Goal: Task Accomplishment & Management: Complete application form

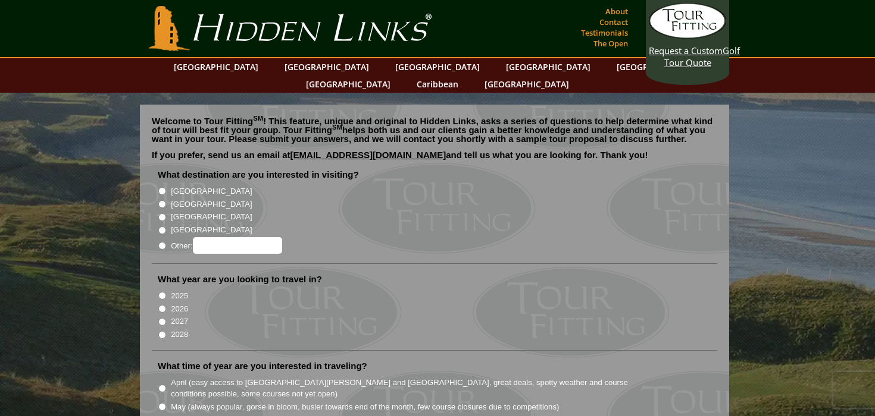
scroll to position [9, 0]
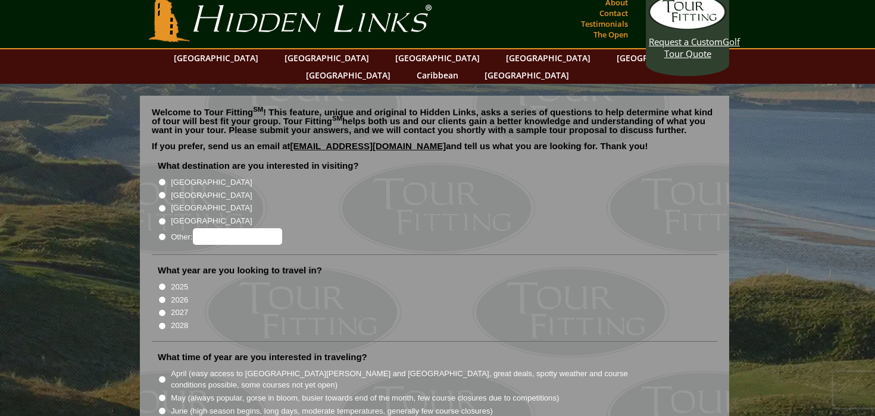
click at [178, 190] on label "[GEOGRAPHIC_DATA]" at bounding box center [211, 196] width 81 height 12
click at [166, 192] on input "[GEOGRAPHIC_DATA]" at bounding box center [162, 196] width 8 height 8
radio input "true"
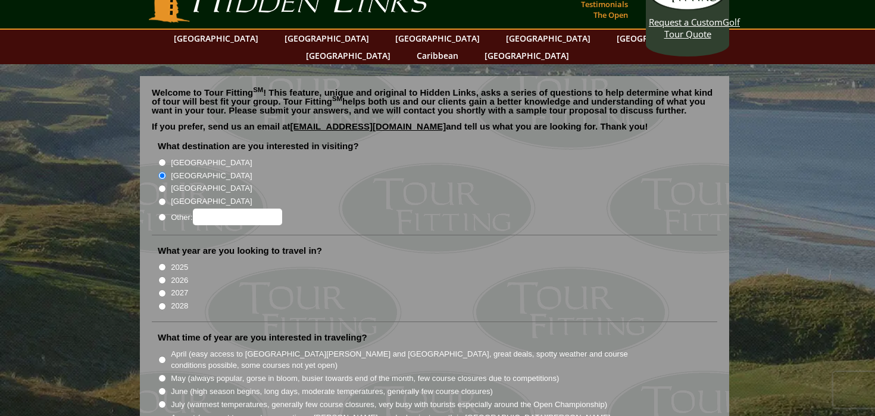
scroll to position [52, 0]
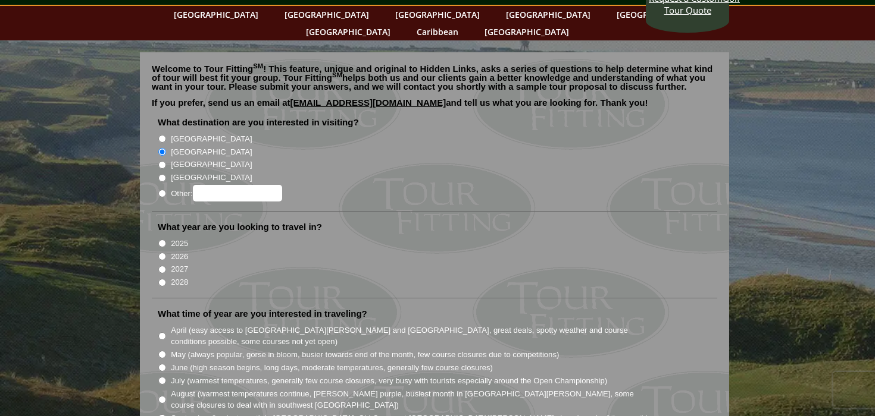
click at [179, 251] on label "2026" at bounding box center [179, 257] width 17 height 12
click at [166, 253] on input "2026" at bounding box center [162, 257] width 8 height 8
radio input "true"
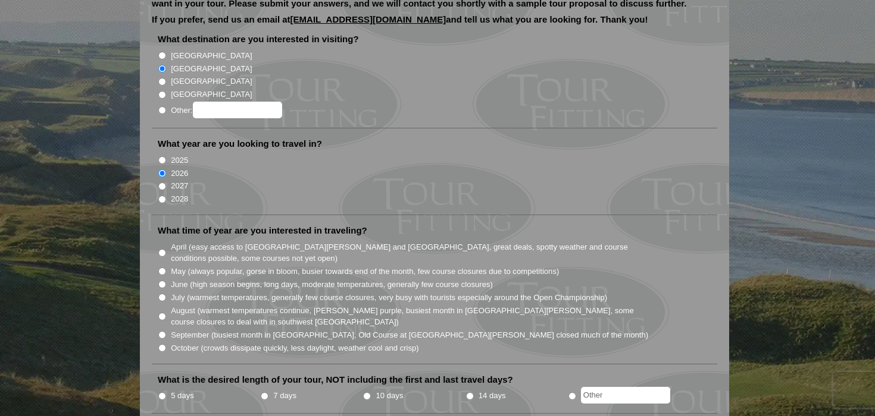
scroll to position [139, 0]
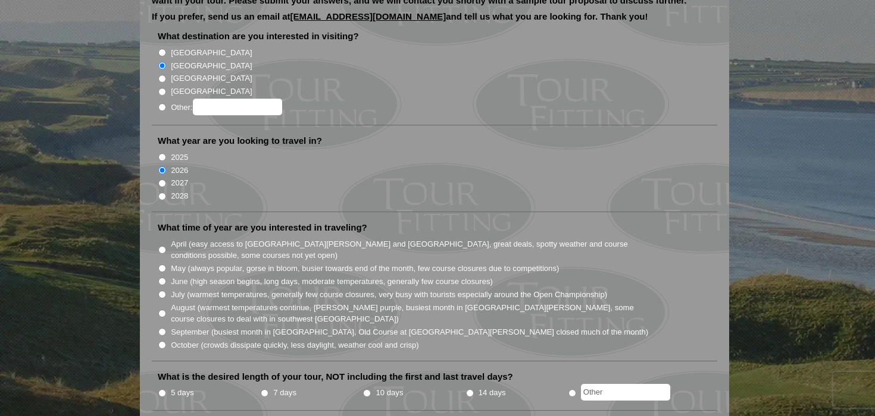
click at [174, 263] on label "May (always popular, gorse in bloom, busier towards end of the month, few cours…" at bounding box center [365, 269] width 388 height 12
click at [166, 265] on input "May (always popular, gorse in bloom, busier towards end of the month, few cours…" at bounding box center [162, 269] width 8 height 8
radio input "true"
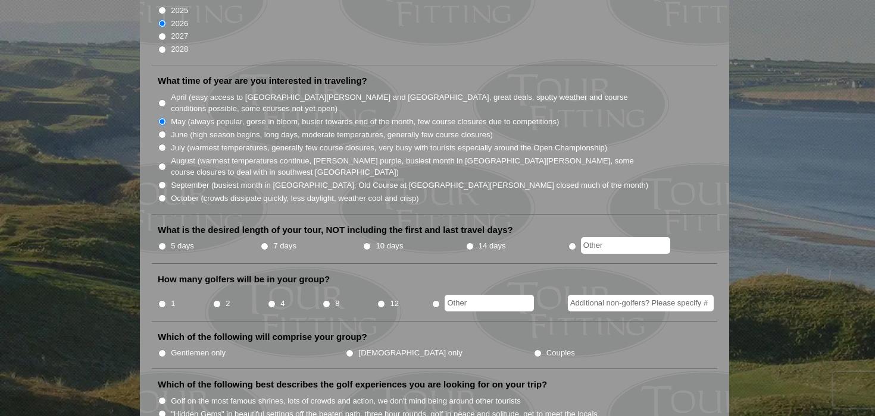
scroll to position [287, 0]
click at [180, 239] on label "5 days" at bounding box center [182, 245] width 23 height 12
click at [166, 242] on input "5 days" at bounding box center [162, 246] width 8 height 8
radio input "true"
click at [533, 345] on li "Couples" at bounding box center [626, 351] width 187 height 13
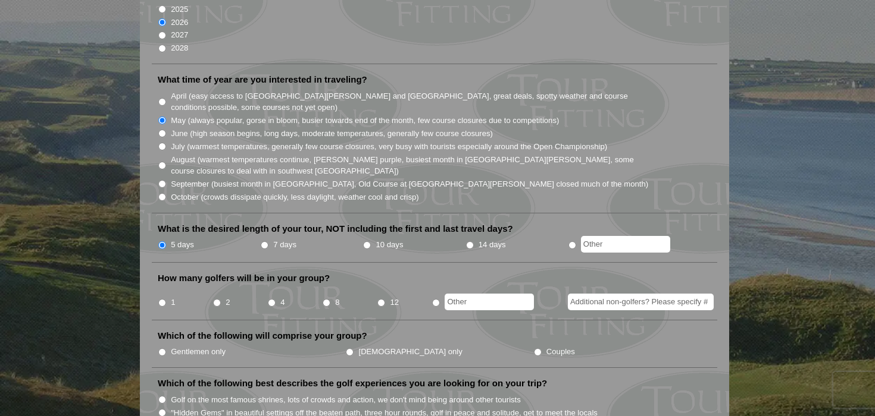
click at [534, 349] on input "Couples" at bounding box center [538, 353] width 8 height 8
radio input "true"
click at [452, 294] on input "text" at bounding box center [488, 302] width 89 height 17
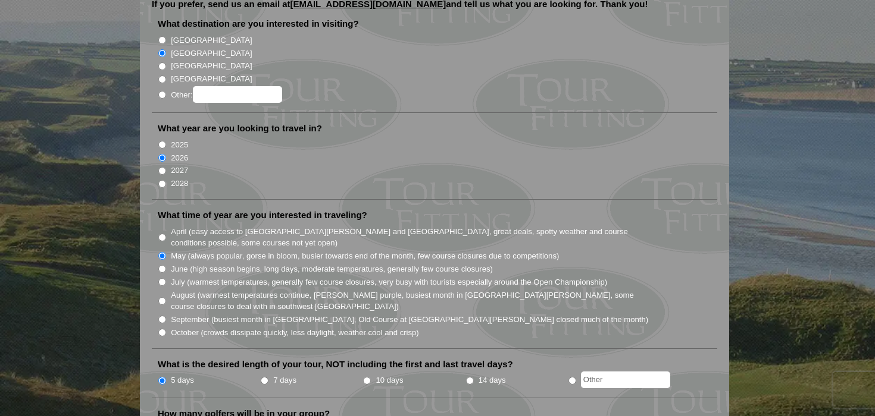
scroll to position [0, 0]
